Goal: Use online tool/utility: Utilize a website feature to perform a specific function

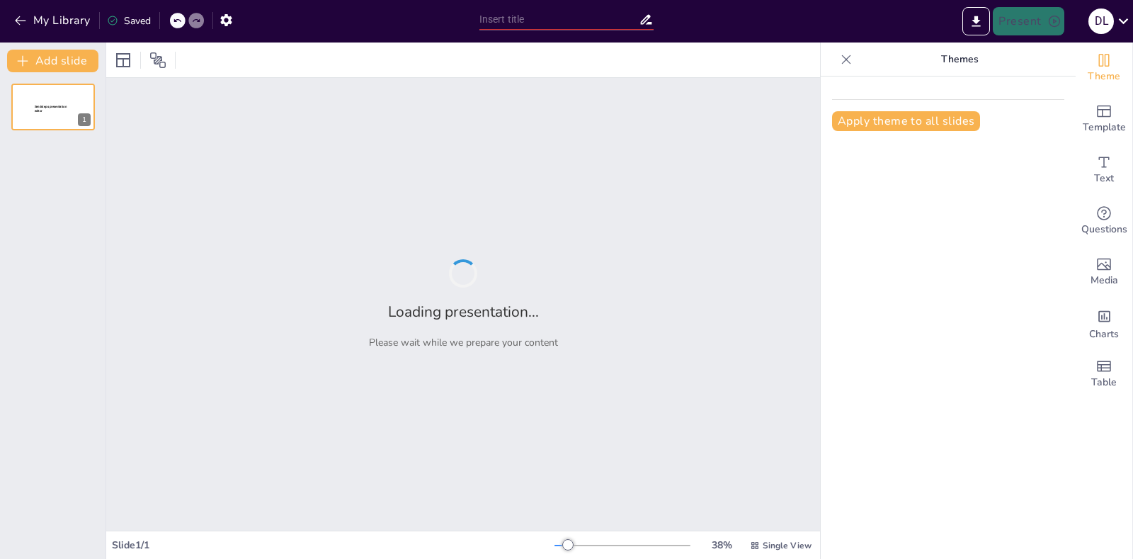
type input "Estrategias de Prevención de Accidentes en la Fuerza Aérea: [PERSON_NAME] y Doc…"
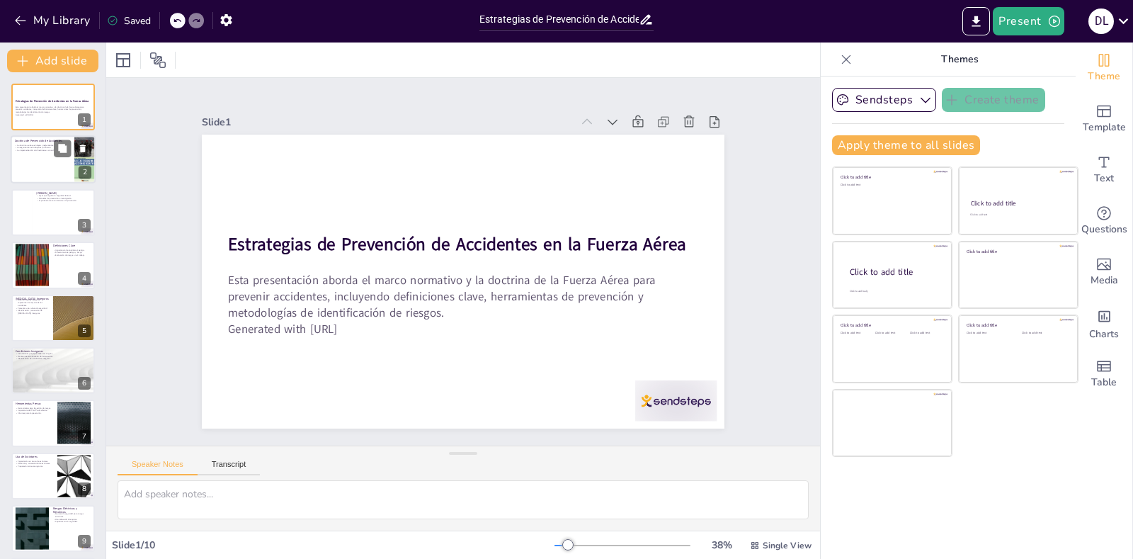
click at [22, 157] on div at bounding box center [53, 160] width 85 height 48
type textarea "La doctrina de la Fuerza Aérea se apoya en leyes y reglamentos que son fundamen…"
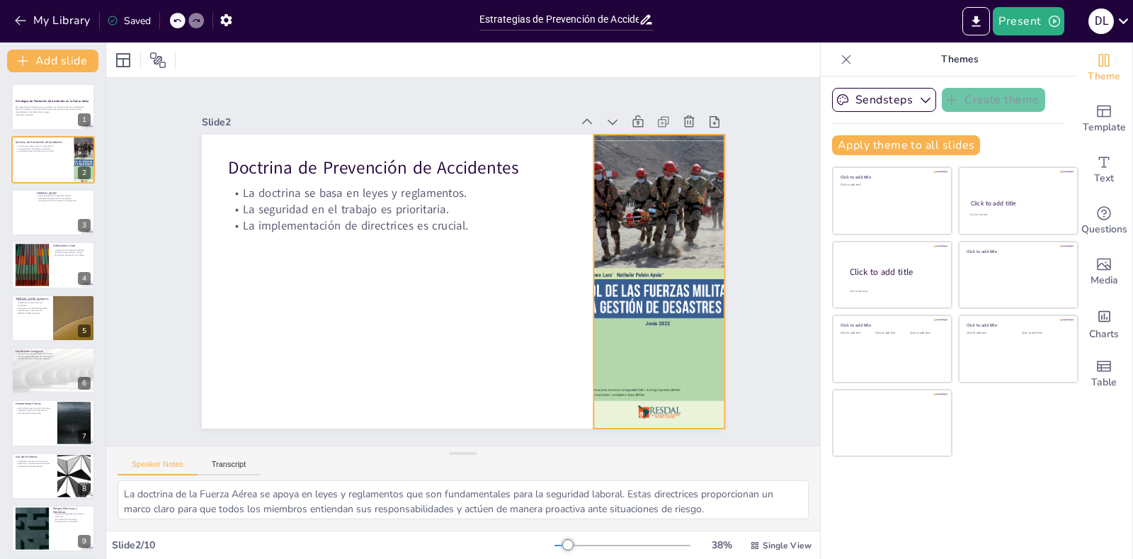
click at [586, 289] on div at bounding box center [643, 340] width 288 height 343
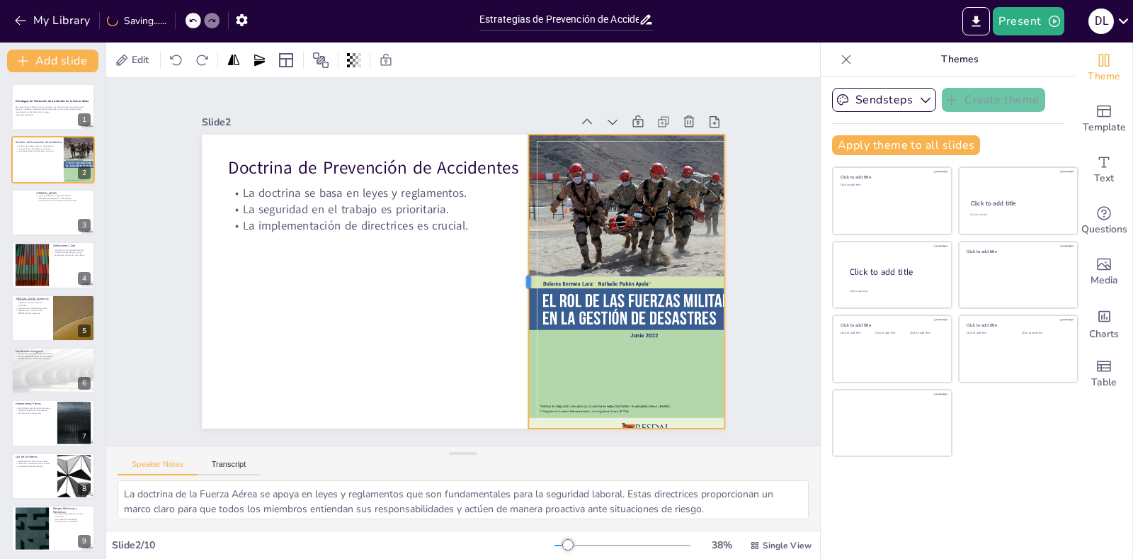
drag, startPoint x: 578, startPoint y: 275, endPoint x: 513, endPoint y: 269, distance: 65.4
click at [513, 269] on div at bounding box center [494, 316] width 205 height 226
click at [68, 98] on button at bounding box center [62, 95] width 17 height 17
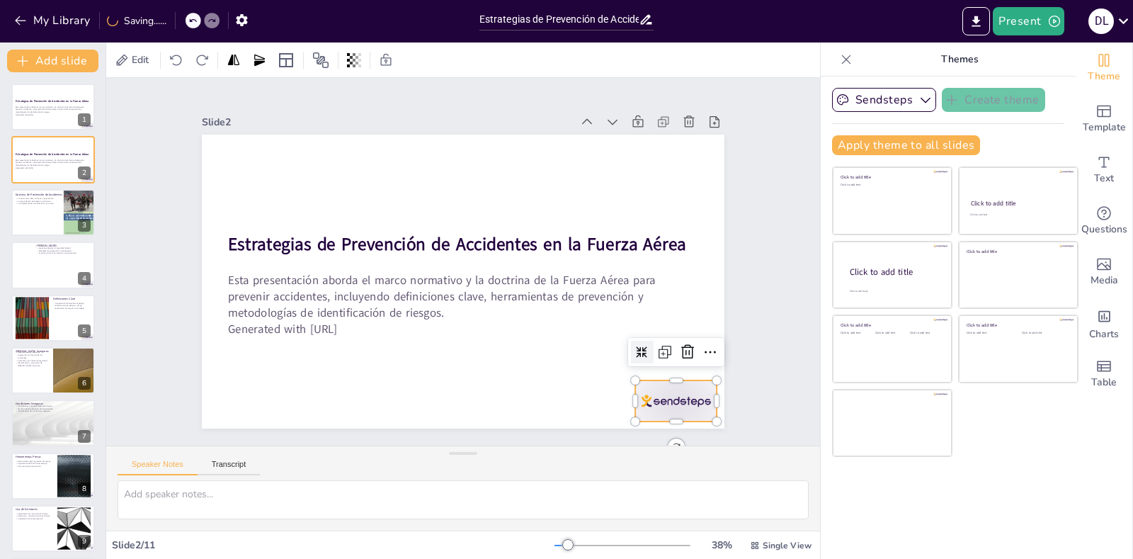
click at [627, 378] on div "Estrategias de Prevención de Accidentes en la Fuerza Aérea Esta presentación ab…" at bounding box center [445, 269] width 481 height 597
click at [359, 466] on icon at bounding box center [350, 475] width 18 height 18
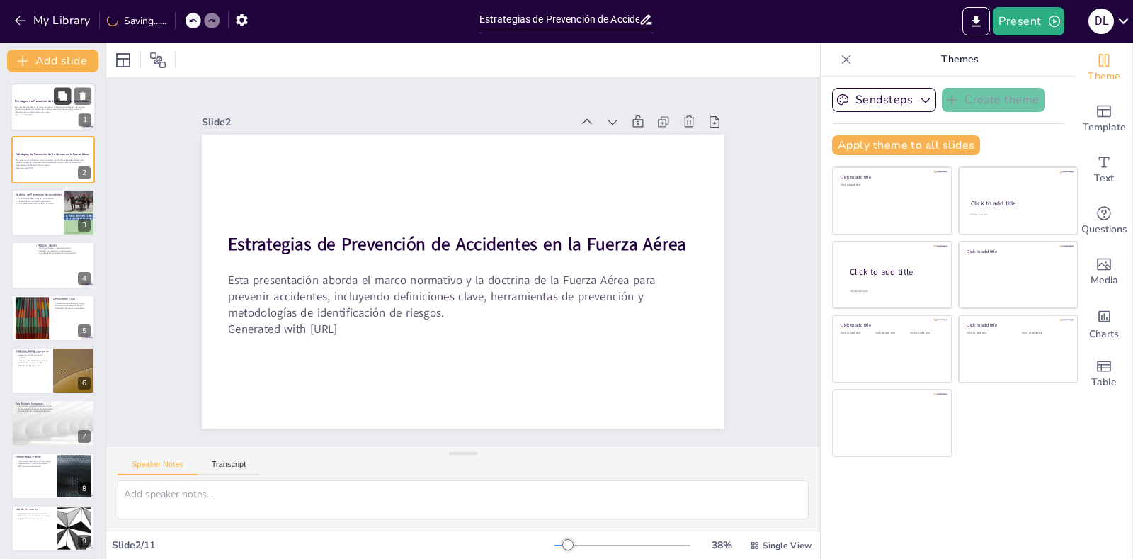
click at [65, 103] on button at bounding box center [62, 95] width 17 height 17
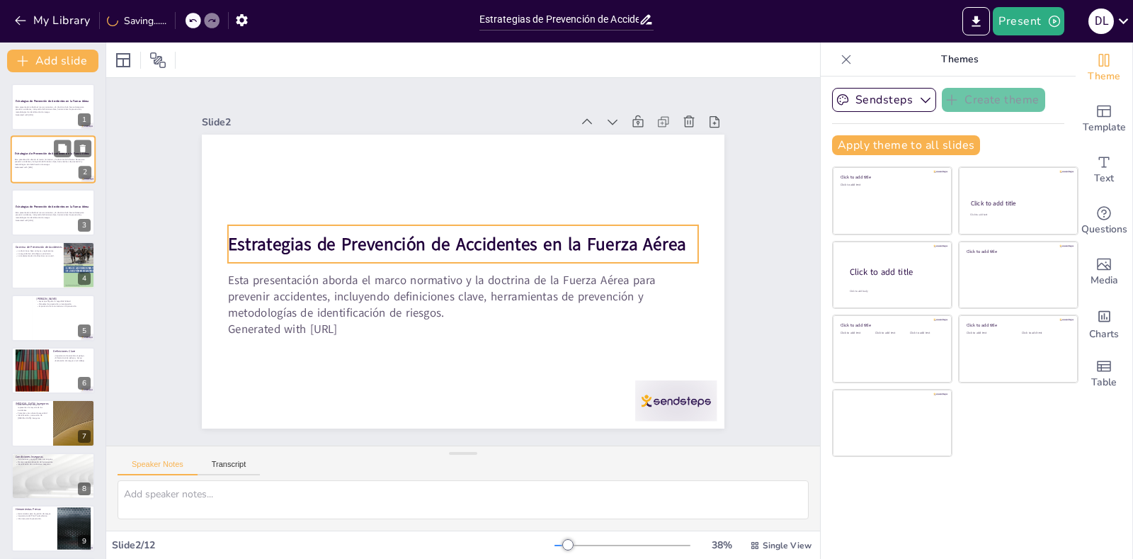
click at [37, 154] on strong "Estrategias de Prevención de Accidentes en la Fuerza Aérea" at bounding box center [52, 154] width 75 height 4
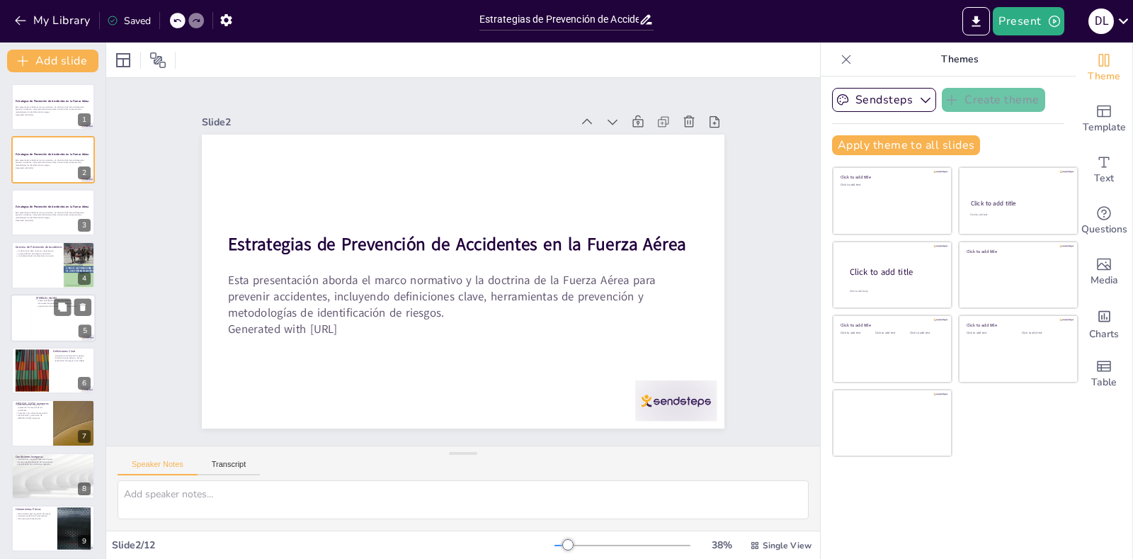
click at [47, 318] on div at bounding box center [53, 318] width 85 height 48
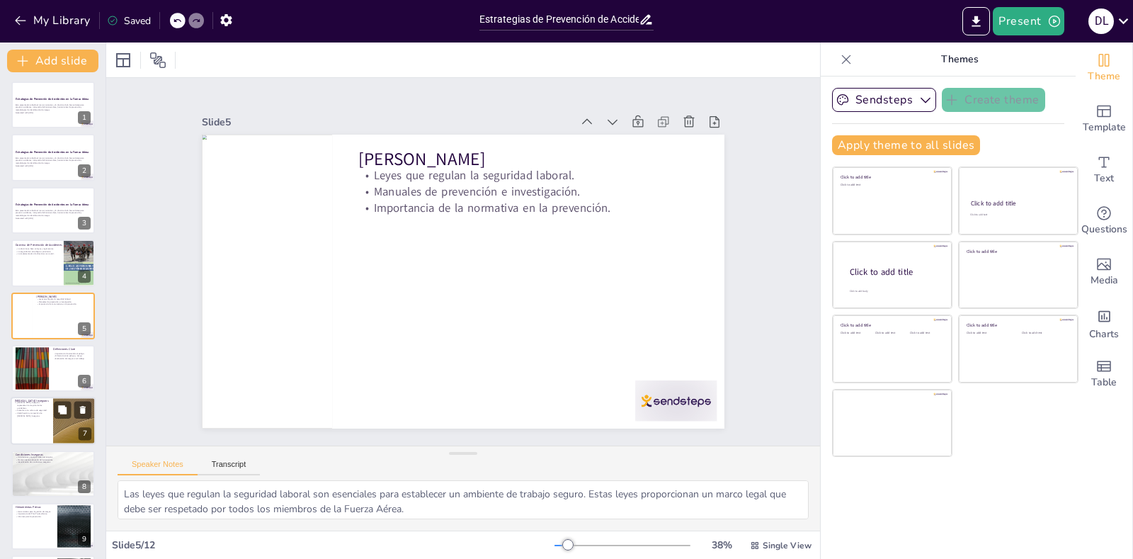
scroll to position [163, 0]
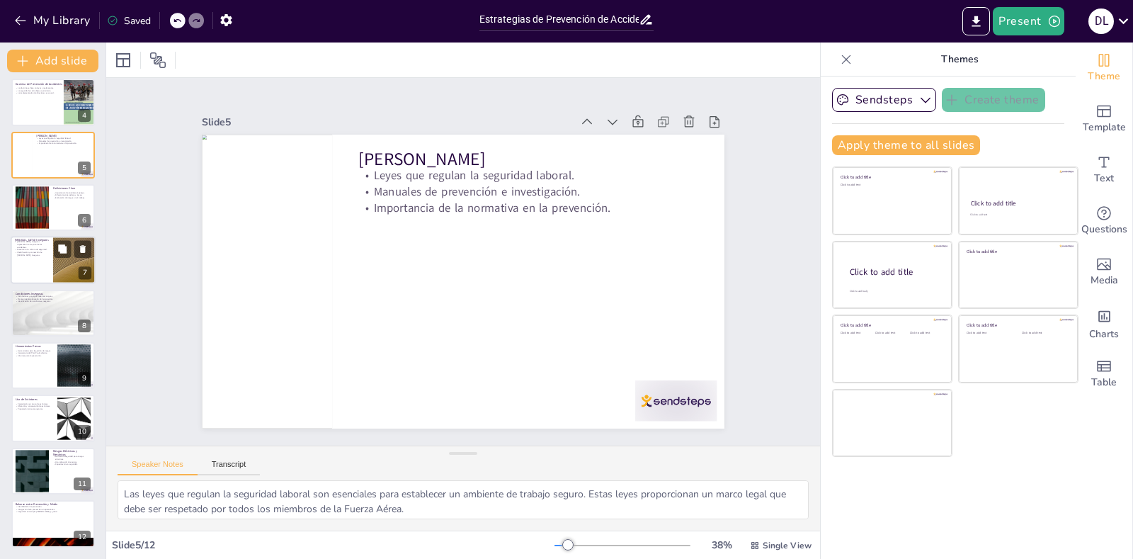
click at [15, 258] on div at bounding box center [53, 260] width 85 height 48
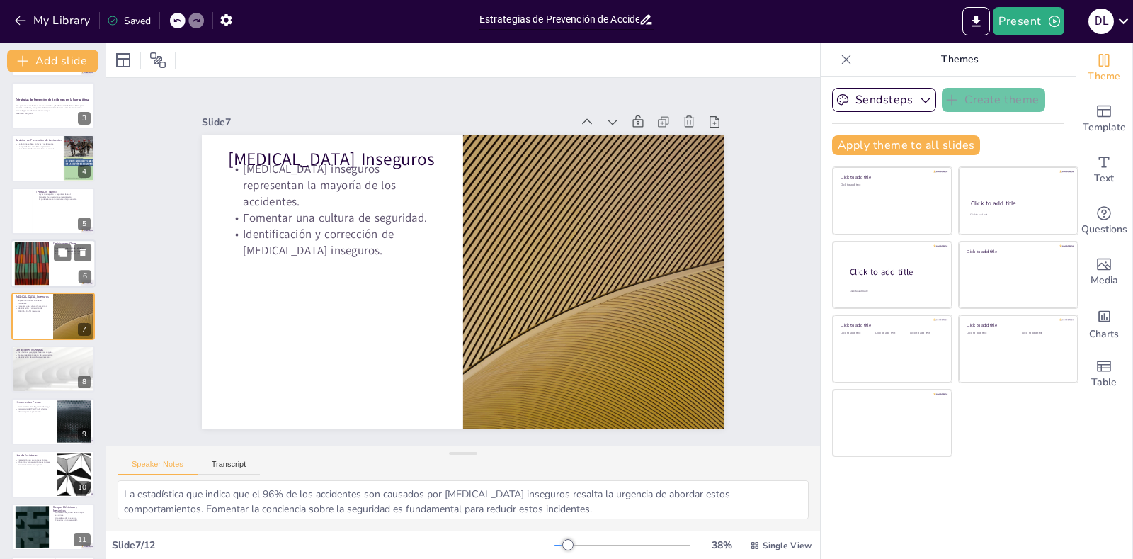
click at [30, 273] on div at bounding box center [32, 263] width 76 height 43
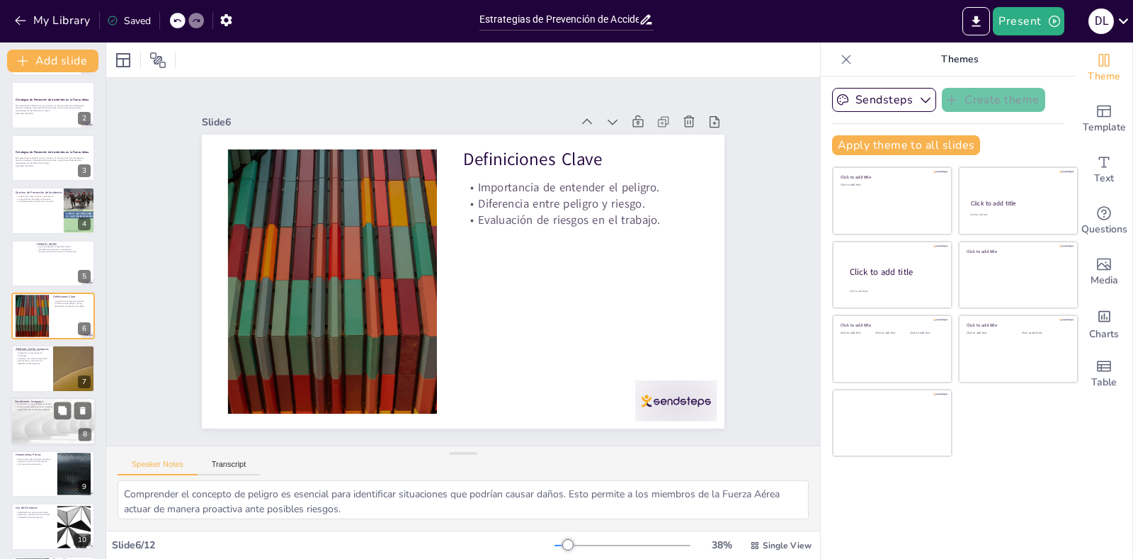
click at [50, 416] on div at bounding box center [53, 421] width 85 height 48
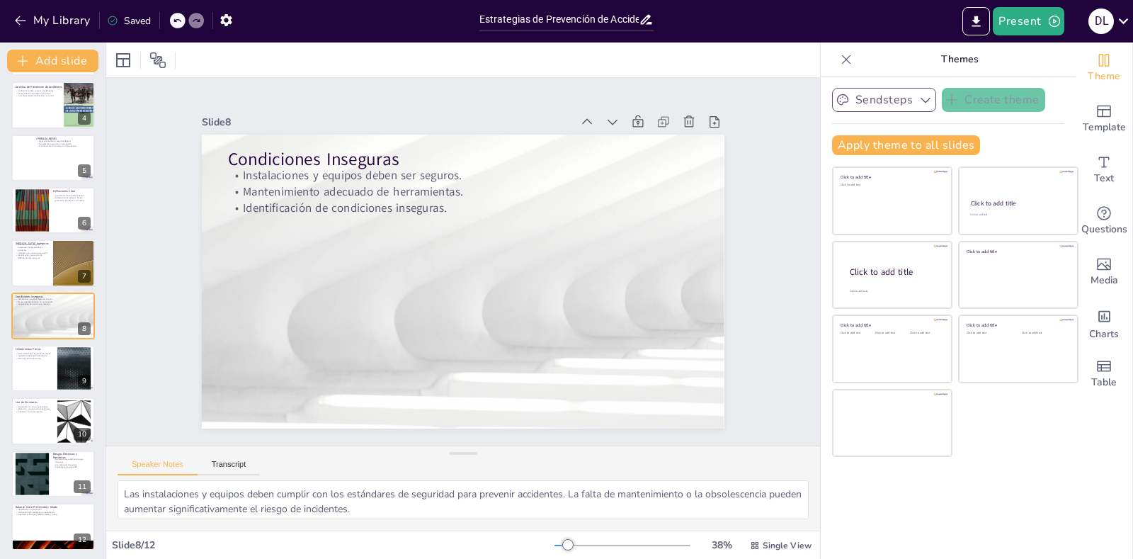
click at [918, 104] on icon "button" at bounding box center [925, 100] width 14 height 14
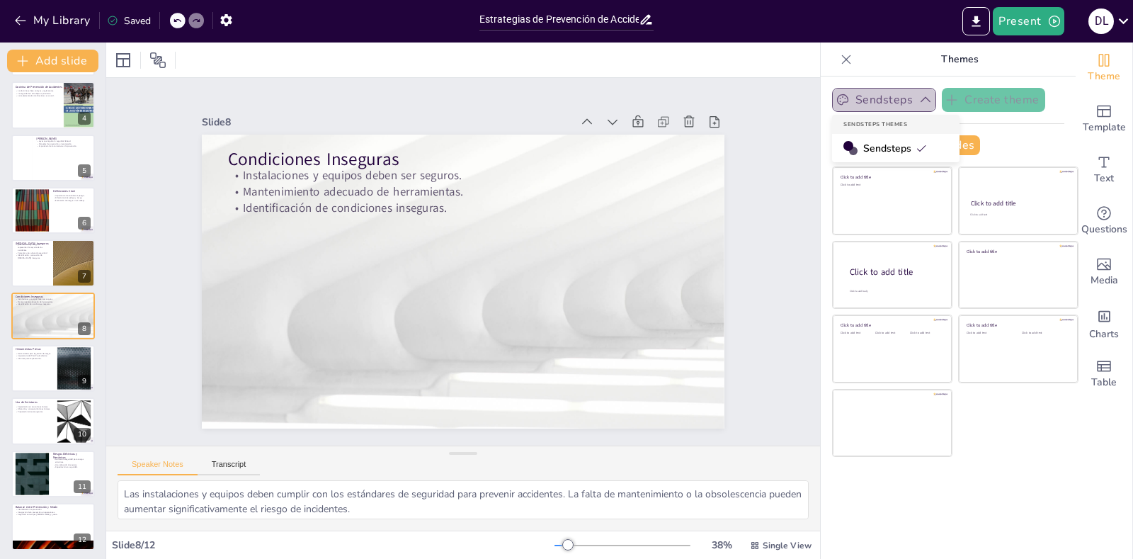
click at [918, 104] on icon "button" at bounding box center [925, 100] width 14 height 14
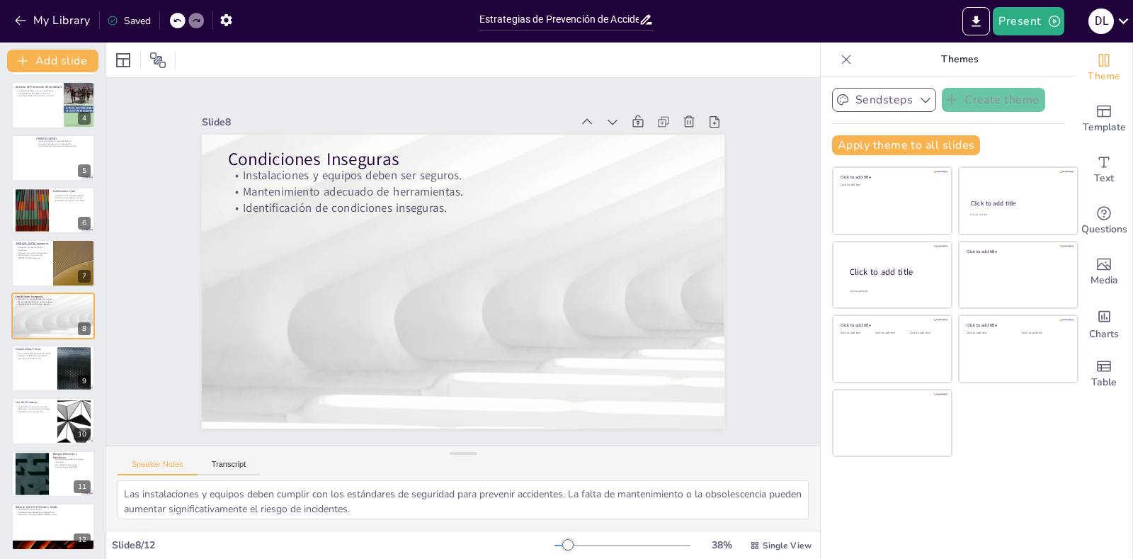
click at [944, 102] on icon "button" at bounding box center [951, 100] width 14 height 14
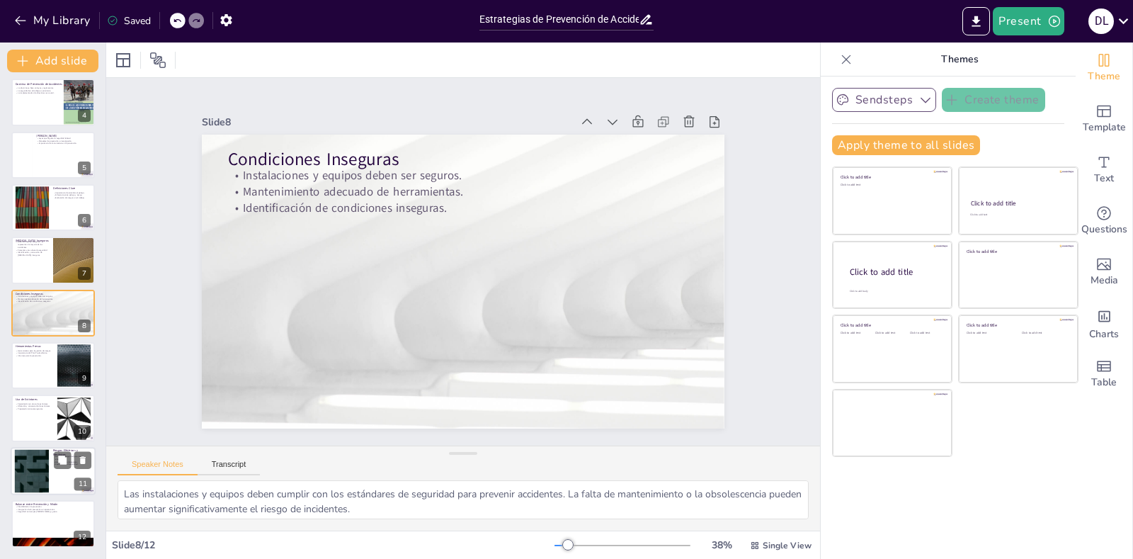
click at [38, 480] on div at bounding box center [32, 470] width 76 height 43
type textarea "Las normas de seguridad para riesgos eléctricos son fundamentales para proteger…"
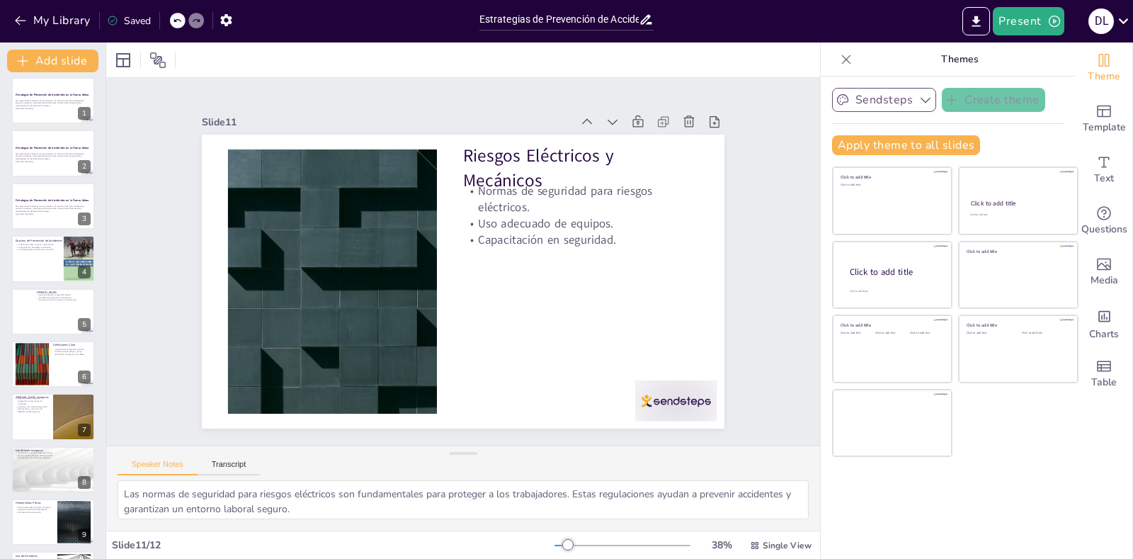
scroll to position [0, 0]
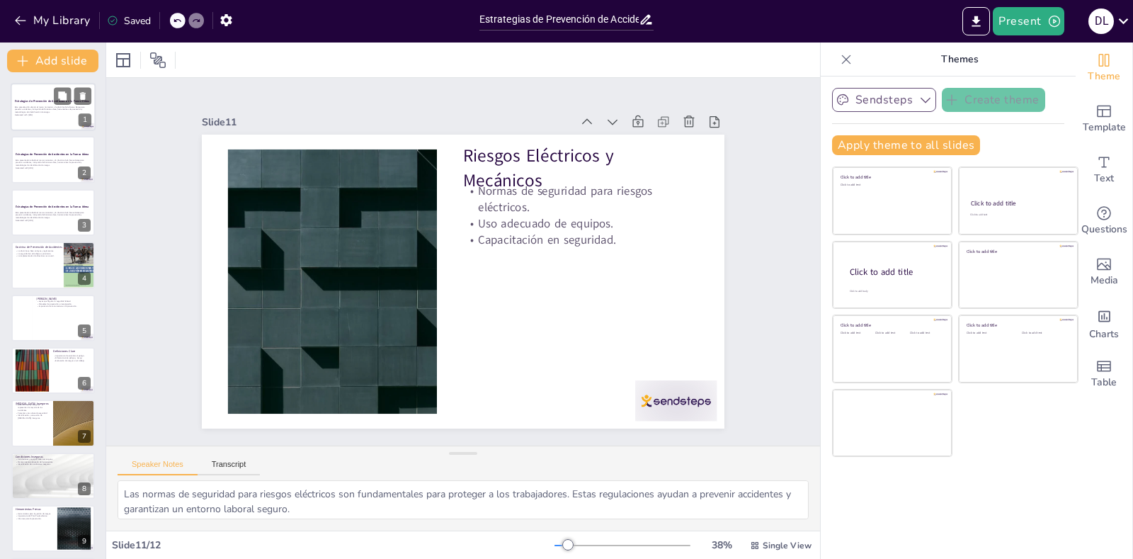
click at [69, 111] on p "Esta presentación aborda el marco normativo y la doctrina de la Fuerza Aérea pa…" at bounding box center [53, 109] width 76 height 8
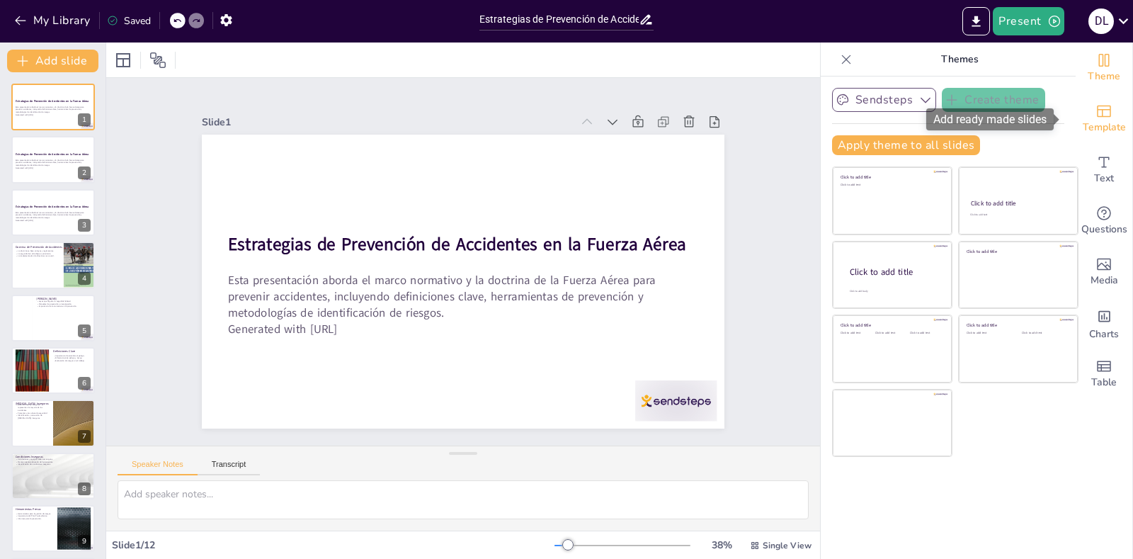
click at [1085, 130] on span "Template" at bounding box center [1104, 128] width 43 height 16
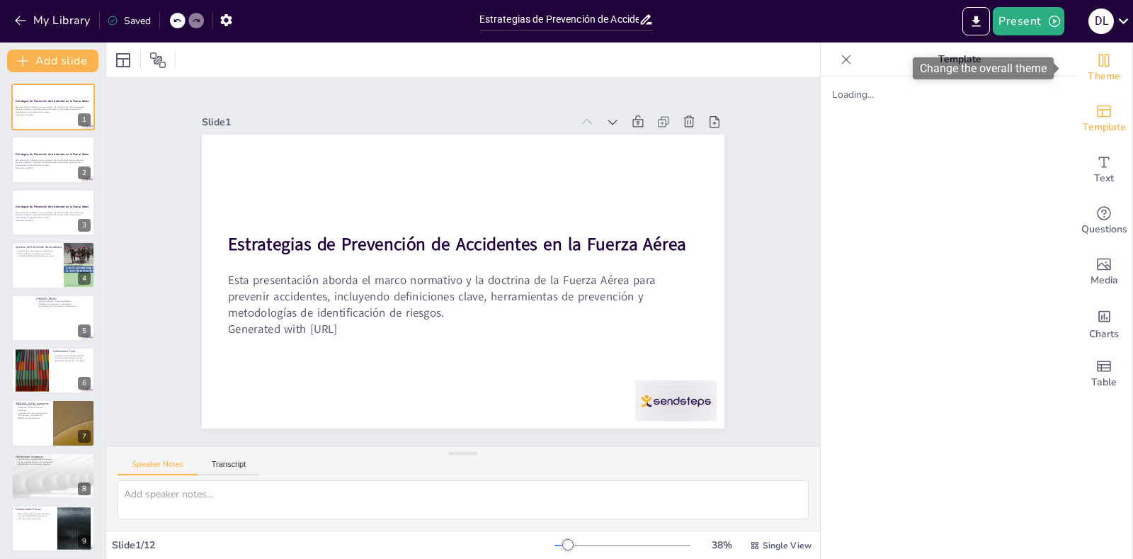
click at [1105, 78] on span "Theme" at bounding box center [1103, 77] width 33 height 16
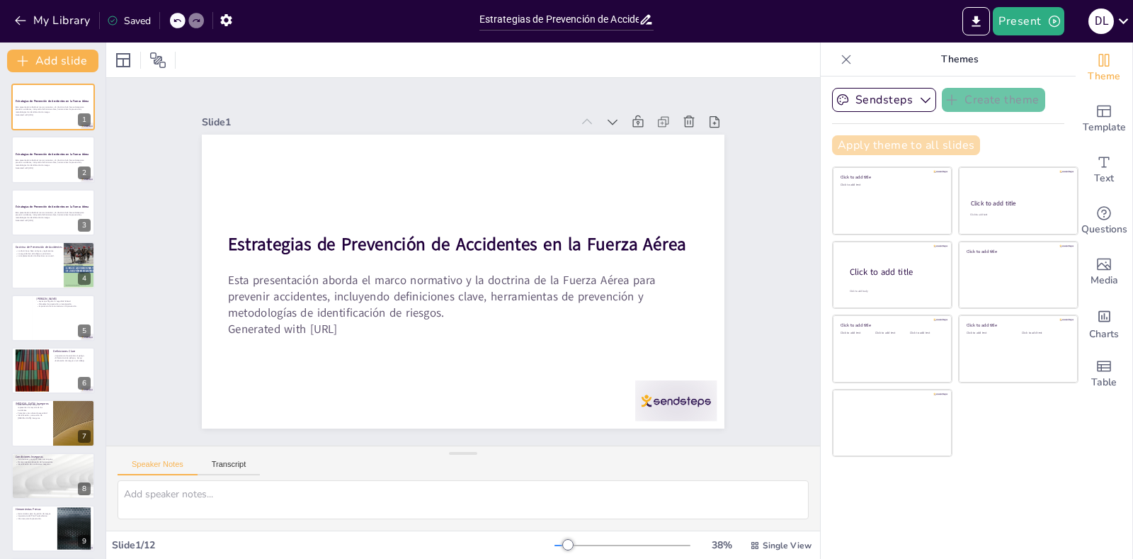
click at [903, 152] on button "Apply theme to all slides" at bounding box center [906, 145] width 148 height 20
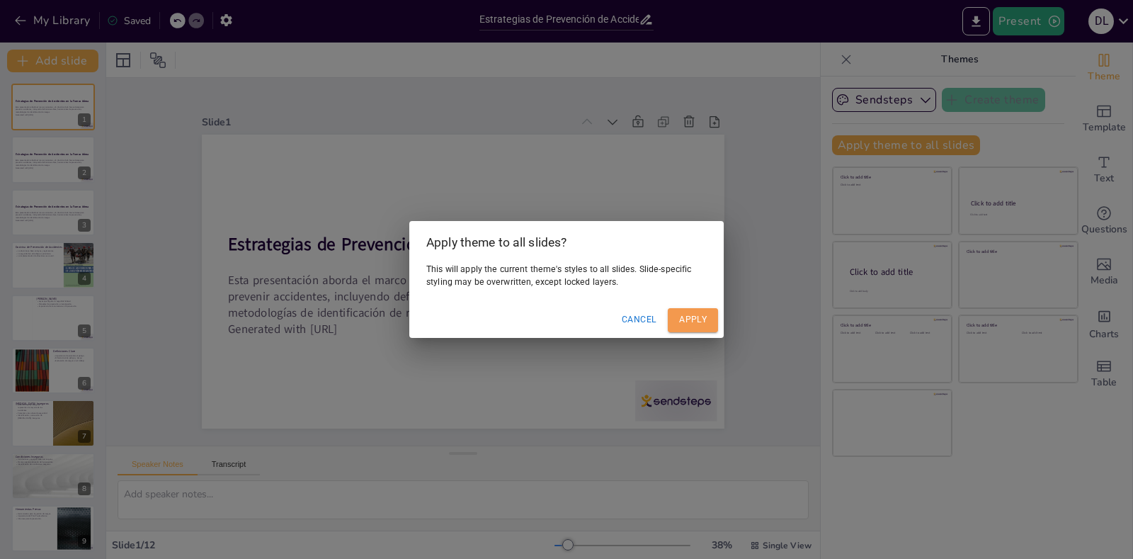
click at [675, 326] on button "Apply" at bounding box center [693, 319] width 50 height 23
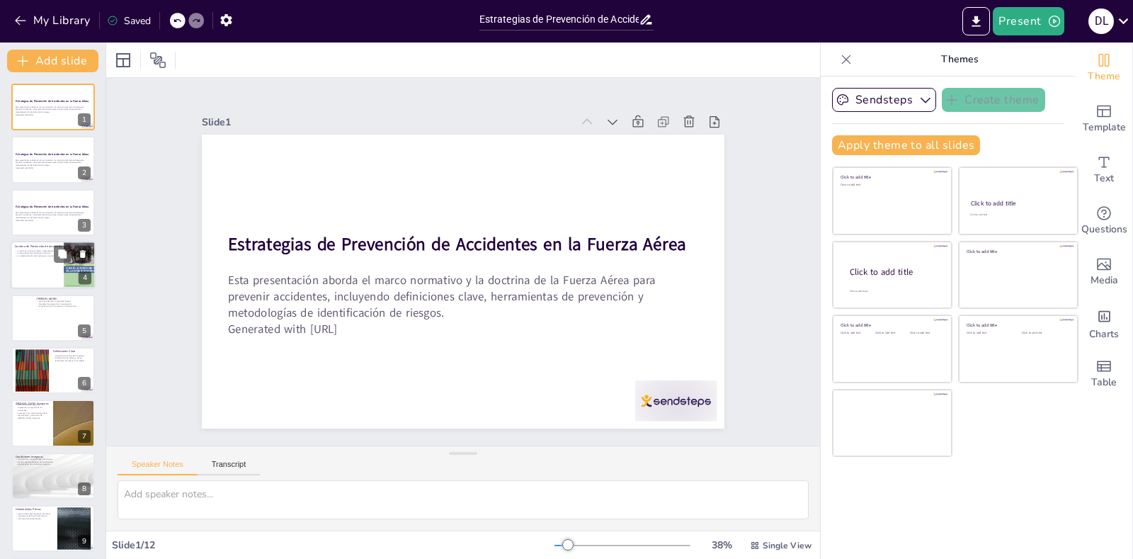
click at [58, 265] on div at bounding box center [53, 265] width 85 height 48
type textarea "La doctrina de la Fuerza Aérea se apoya en leyes y reglamentos que son fundamen…"
